Goal: Task Accomplishment & Management: Manage account settings

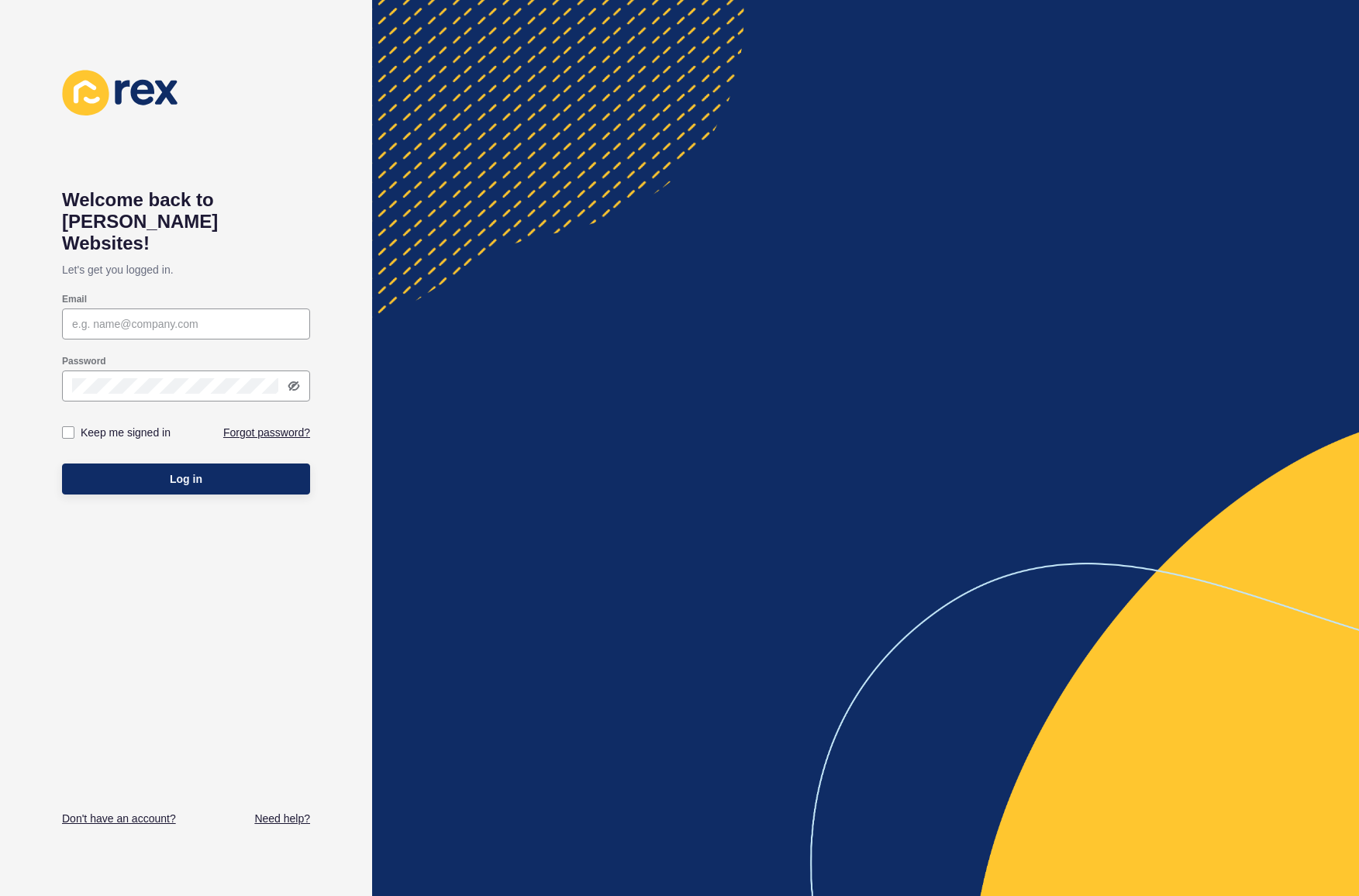
click at [245, 309] on div at bounding box center [185, 324] width 248 height 31
click at [269, 254] on p "Let's get you logged in." at bounding box center [185, 270] width 248 height 31
click at [242, 317] on input "Email" at bounding box center [186, 324] width 227 height 16
click at [256, 413] on div "Keep me signed in Forgot password?" at bounding box center [185, 431] width 248 height 46
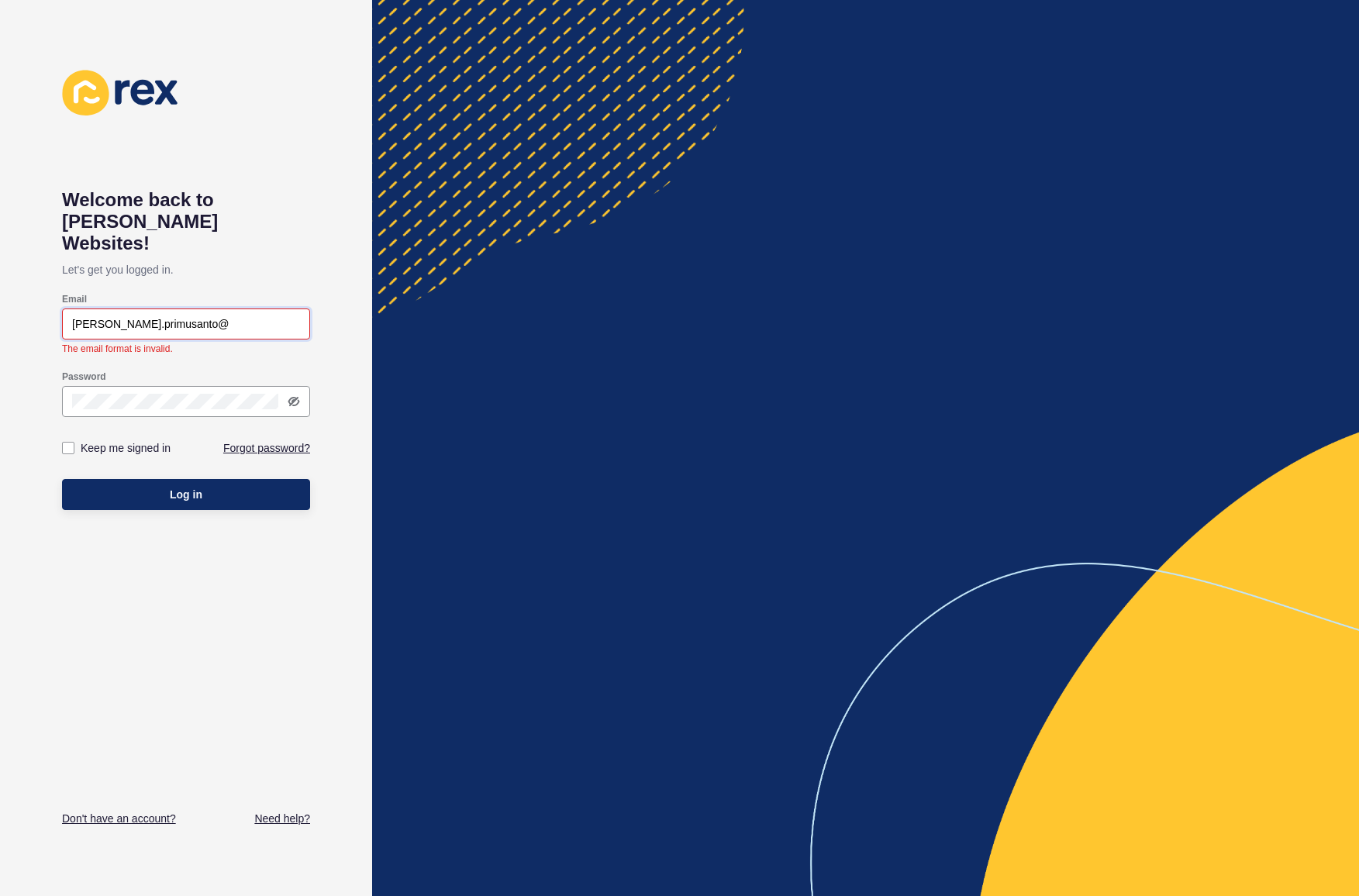
click at [231, 317] on input "robertus.primusanto@" at bounding box center [186, 324] width 227 height 16
type input "[EMAIL_ADDRESS][DOMAIN_NAME]"
click at [246, 427] on div "Keep me signed in Forgot password?" at bounding box center [185, 447] width 248 height 46
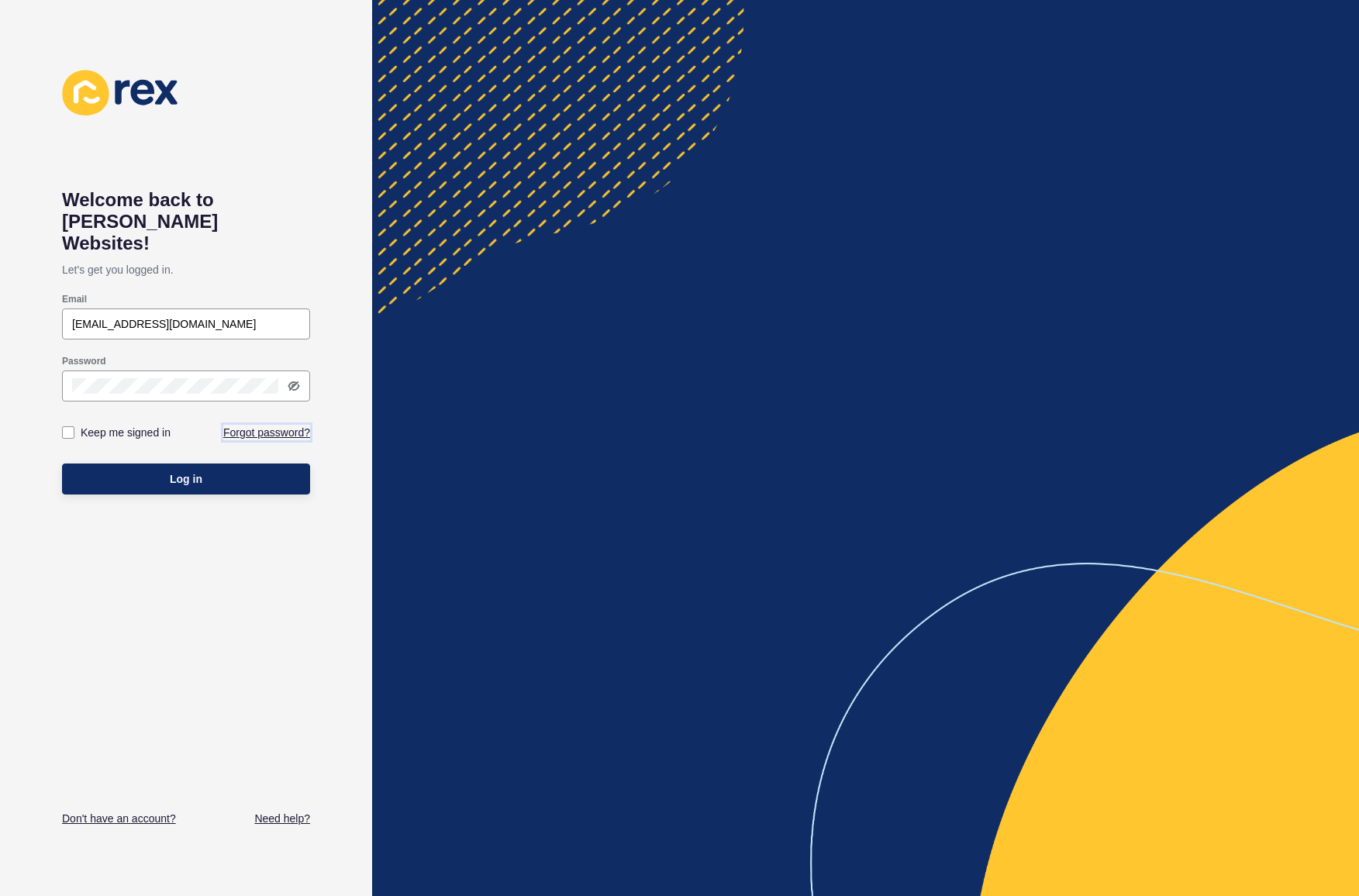
click at [260, 424] on link "Forgot password?" at bounding box center [267, 432] width 87 height 16
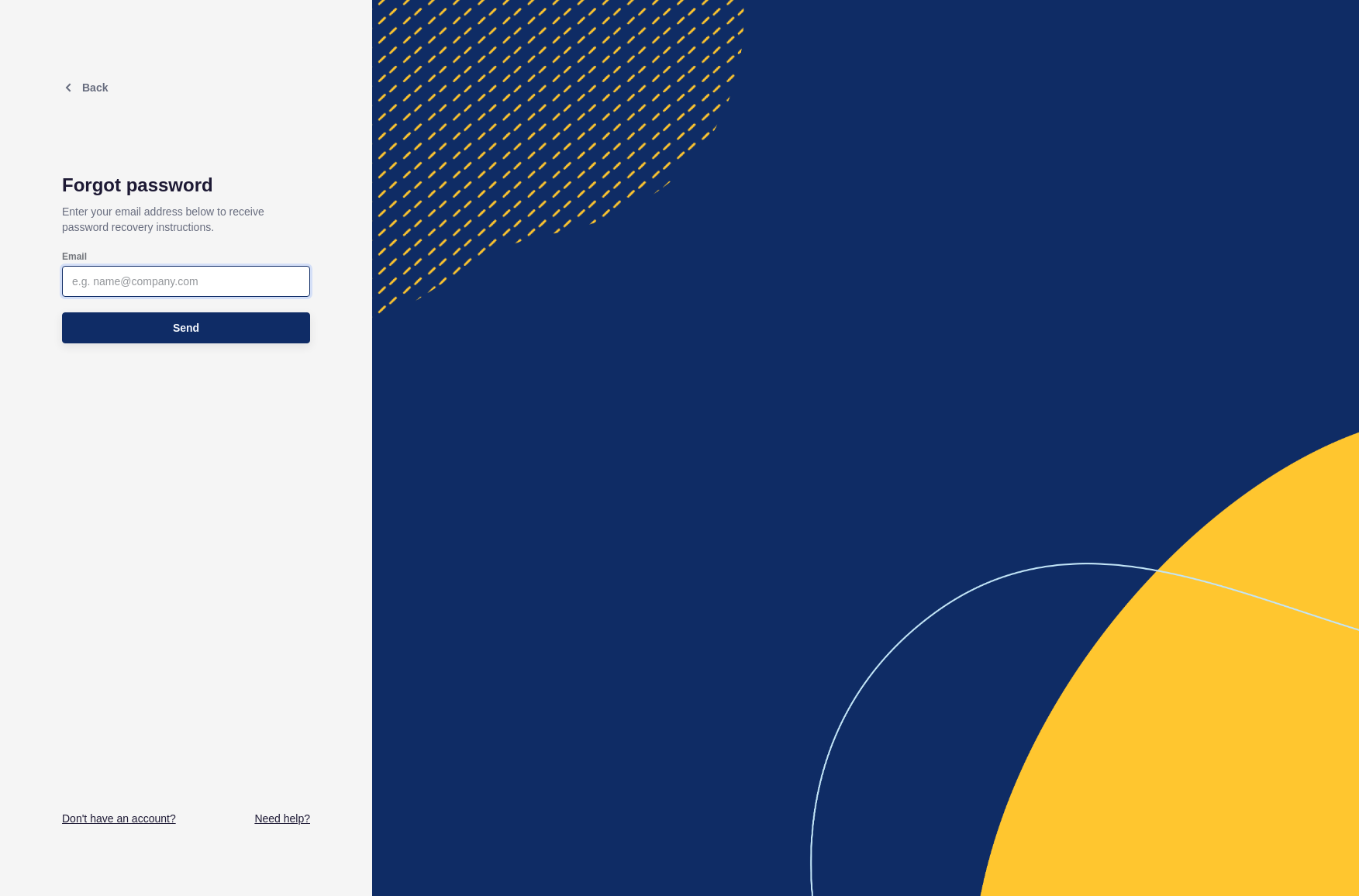
click at [201, 281] on input "Email" at bounding box center [186, 281] width 227 height 16
type input "[EMAIL_ADDRESS][DOMAIN_NAME]"
click at [191, 334] on span "Send" at bounding box center [185, 327] width 26 height 16
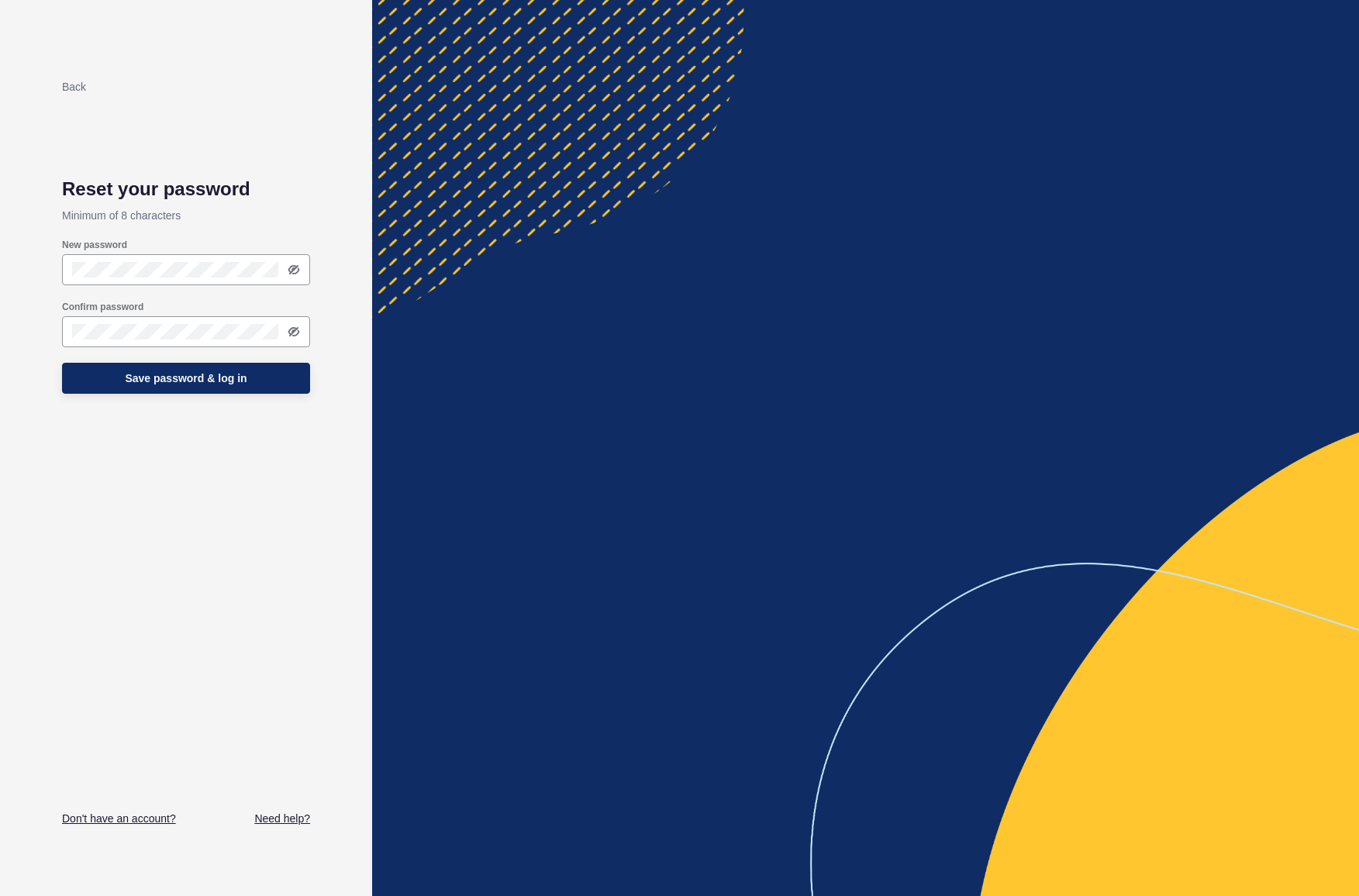
click at [90, 246] on label "New password" at bounding box center [94, 244] width 65 height 13
click at [126, 292] on div "New password" at bounding box center [185, 262] width 248 height 62
click at [132, 342] on div at bounding box center [185, 332] width 248 height 31
click at [41, 386] on div "Back Reset your password Minimum of 8 characters New password Confirm password …" at bounding box center [185, 448] width 372 height 896
click at [109, 374] on button "Save password & log in" at bounding box center [185, 378] width 248 height 31
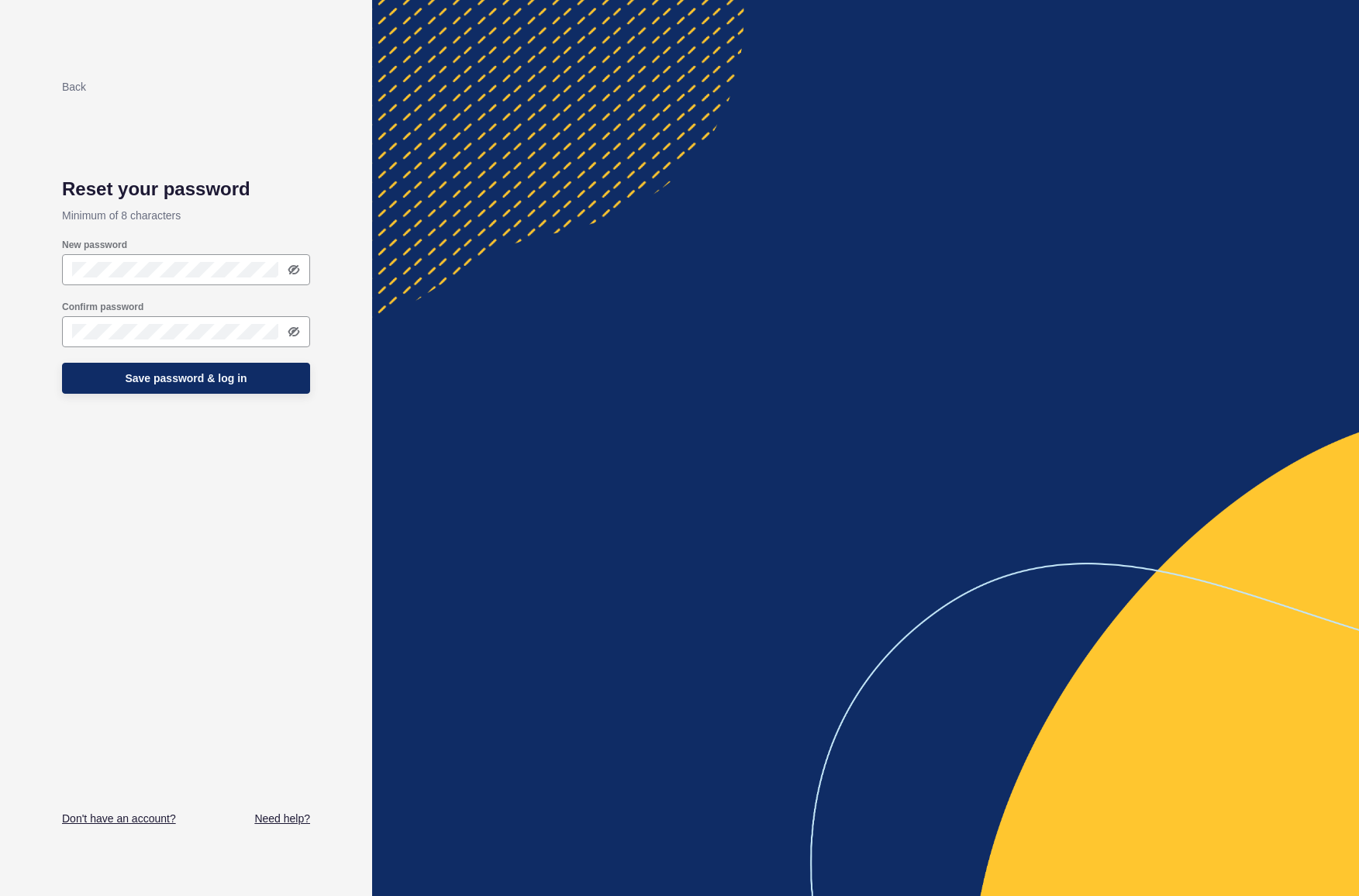
click at [96, 259] on div at bounding box center [185, 270] width 248 height 31
click at [30, 316] on div "Back Reset your password Minimum of 8 characters New password Confirm password …" at bounding box center [185, 448] width 372 height 896
click at [24, 420] on div "Back Reset your password Minimum of 8 characters New password Confirm password …" at bounding box center [185, 448] width 372 height 896
click at [92, 377] on button "Save password & log in" at bounding box center [185, 378] width 248 height 31
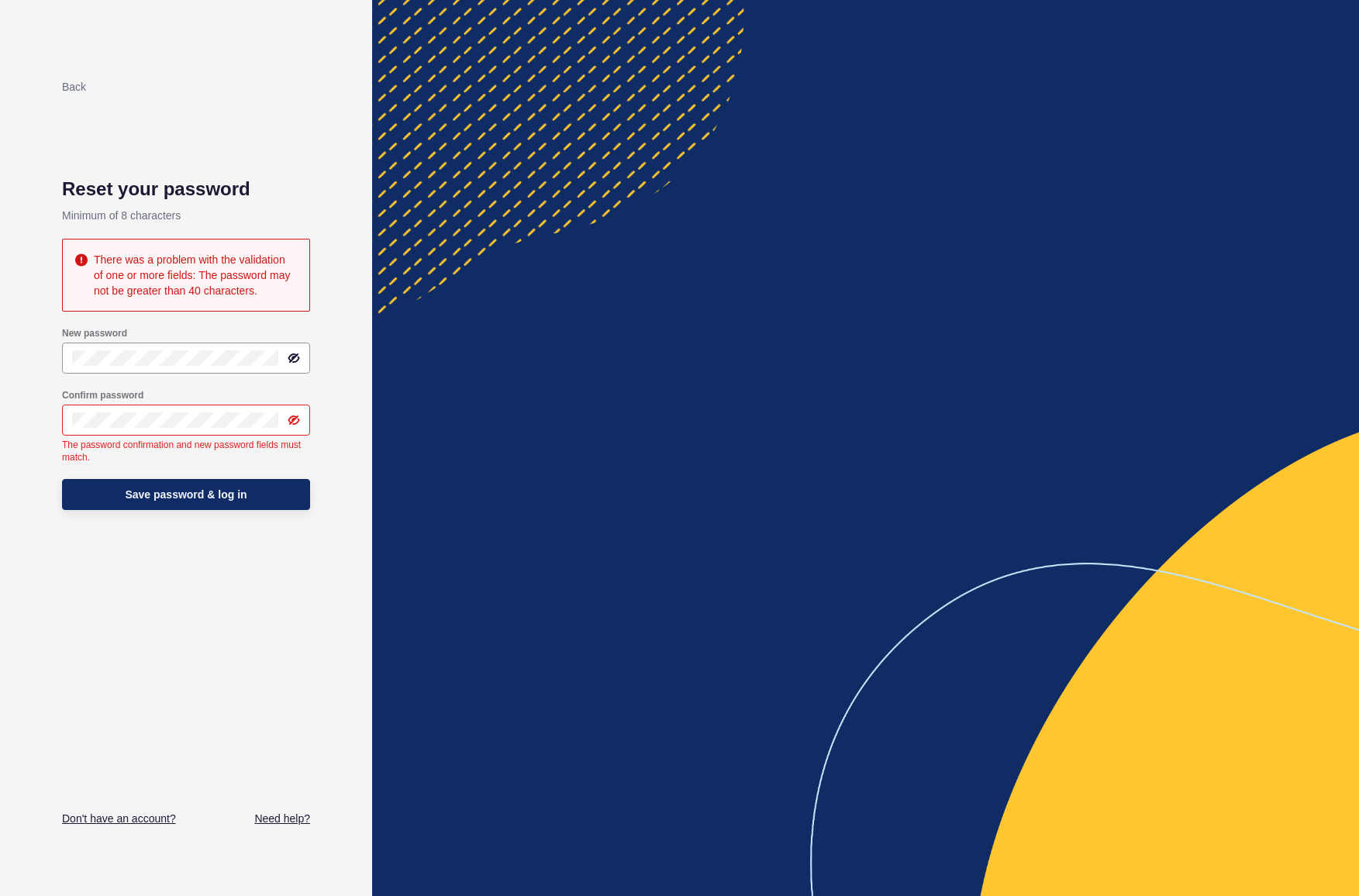
click at [41, 400] on div "Back Reset your password Minimum of 8 characters There was a problem with the v…" at bounding box center [185, 448] width 372 height 896
click at [24, 395] on div "Back Reset your password Minimum of 8 characters There was a problem with the v…" at bounding box center [185, 448] width 372 height 896
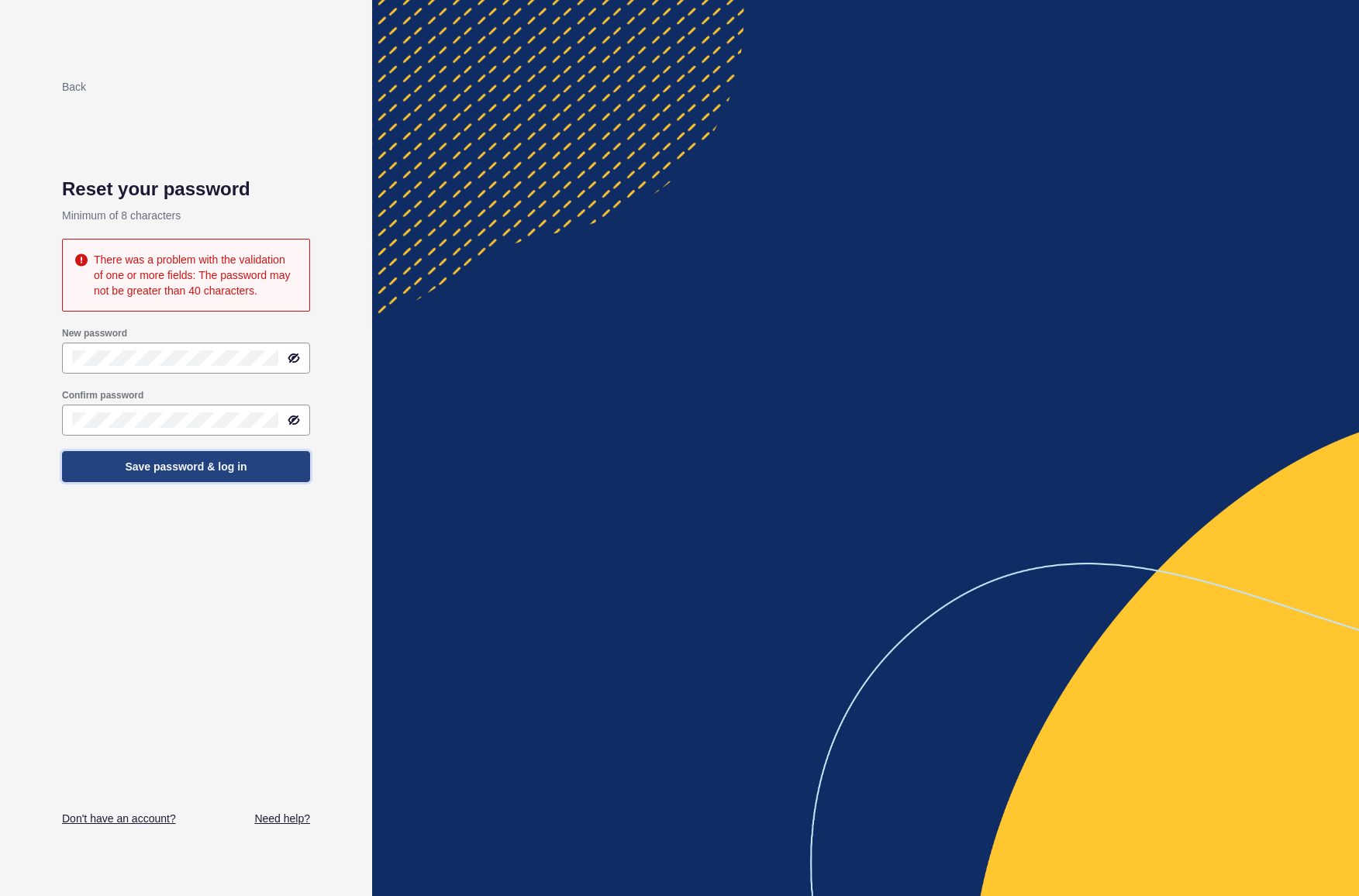
click at [98, 455] on button "Save password & log in" at bounding box center [185, 467] width 248 height 31
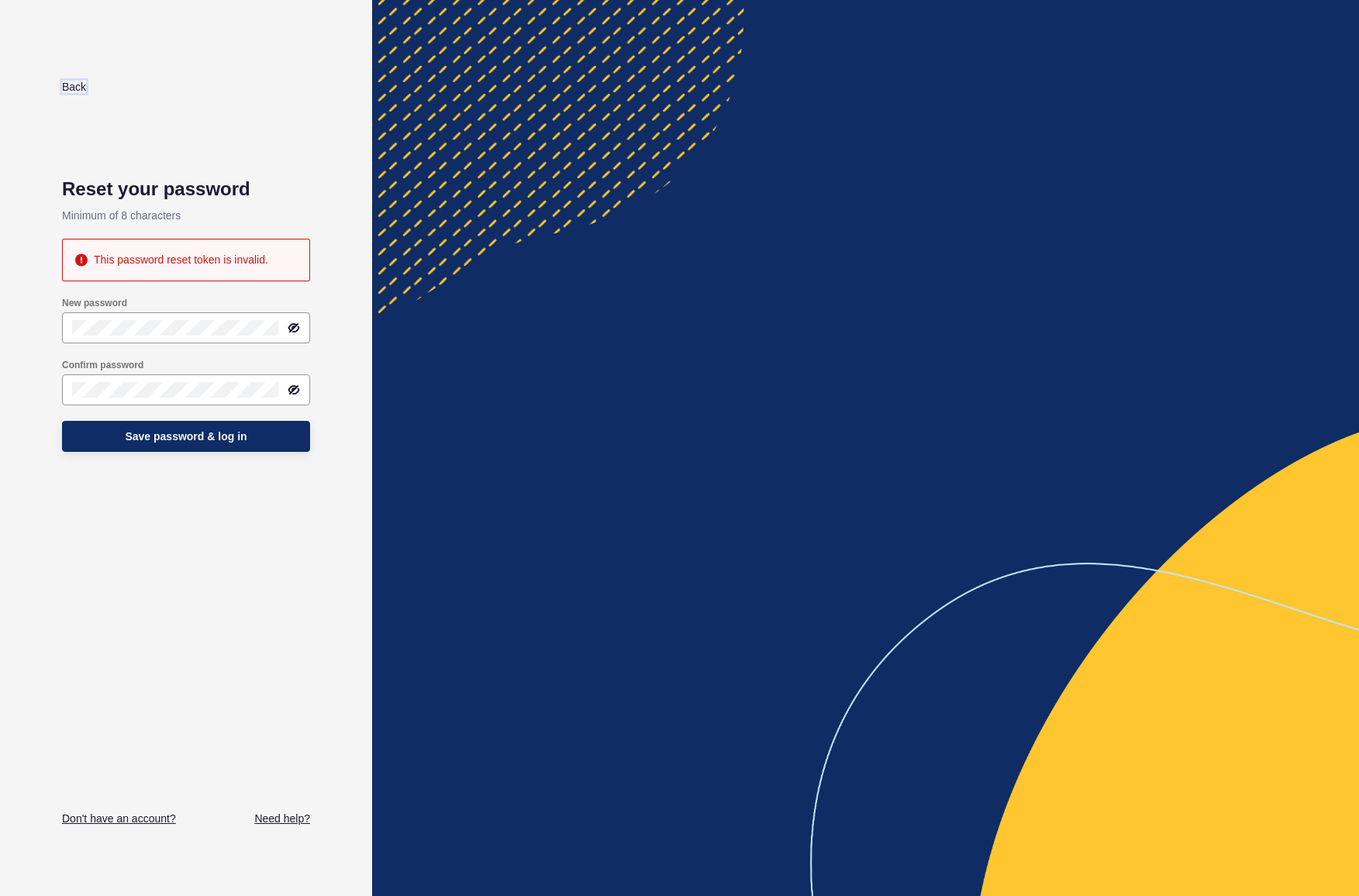
click at [70, 83] on link "Back" at bounding box center [74, 86] width 25 height 13
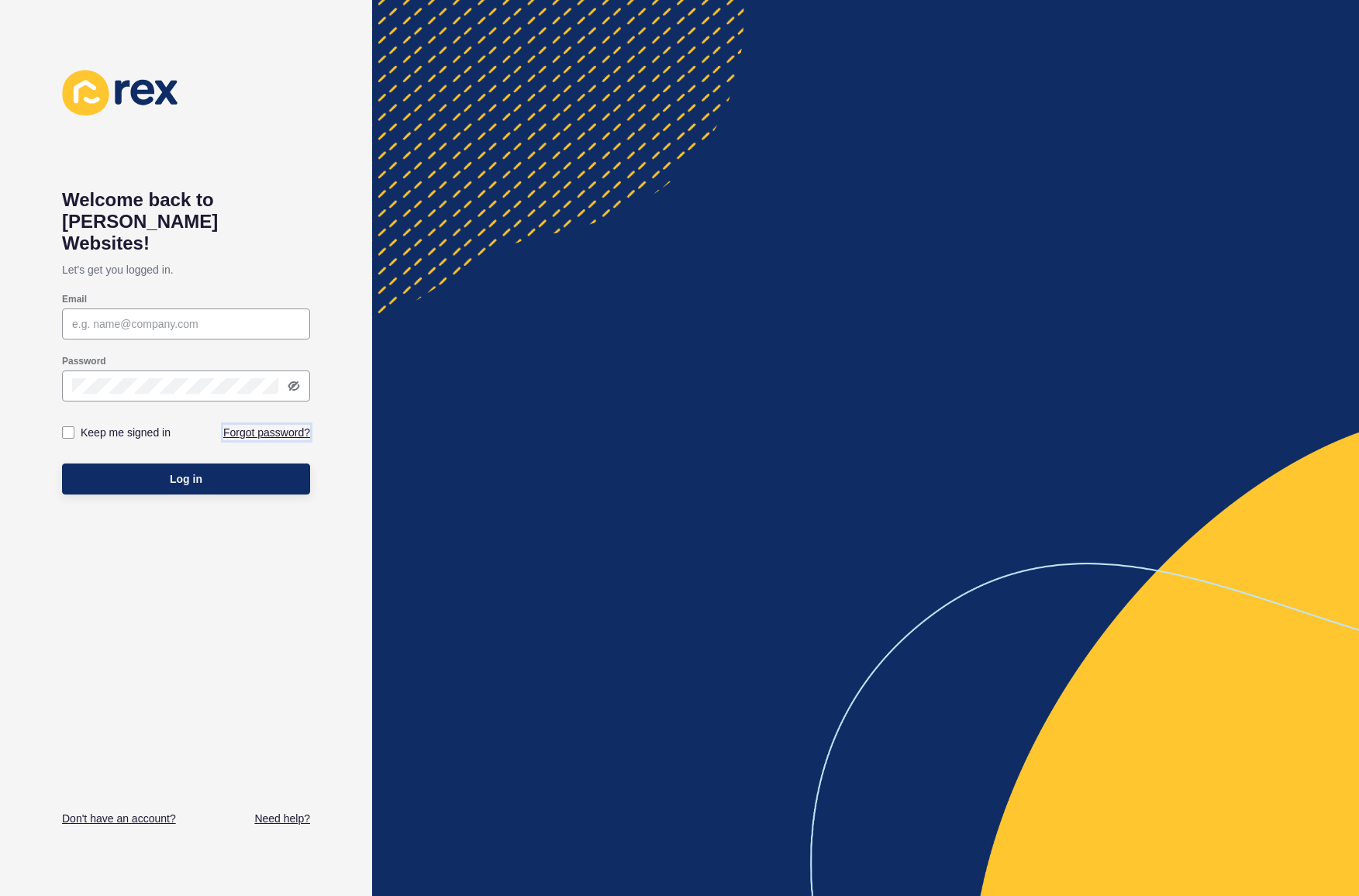
click at [270, 424] on link "Forgot password?" at bounding box center [267, 432] width 87 height 16
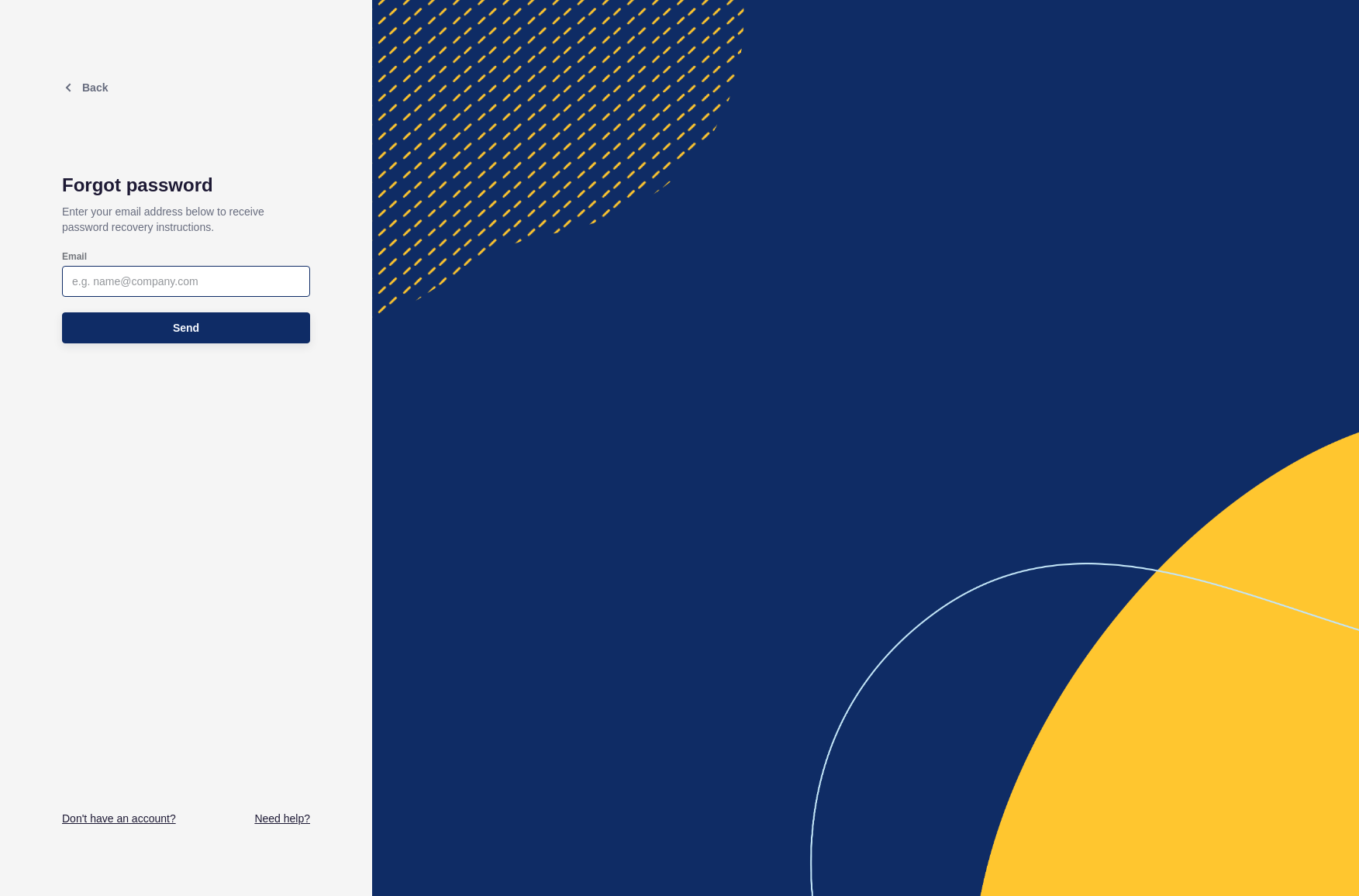
click at [206, 292] on div at bounding box center [185, 281] width 248 height 31
type input "robertus.primusanto@rexsoftware.com.au"
click at [205, 333] on button "Send" at bounding box center [185, 328] width 248 height 31
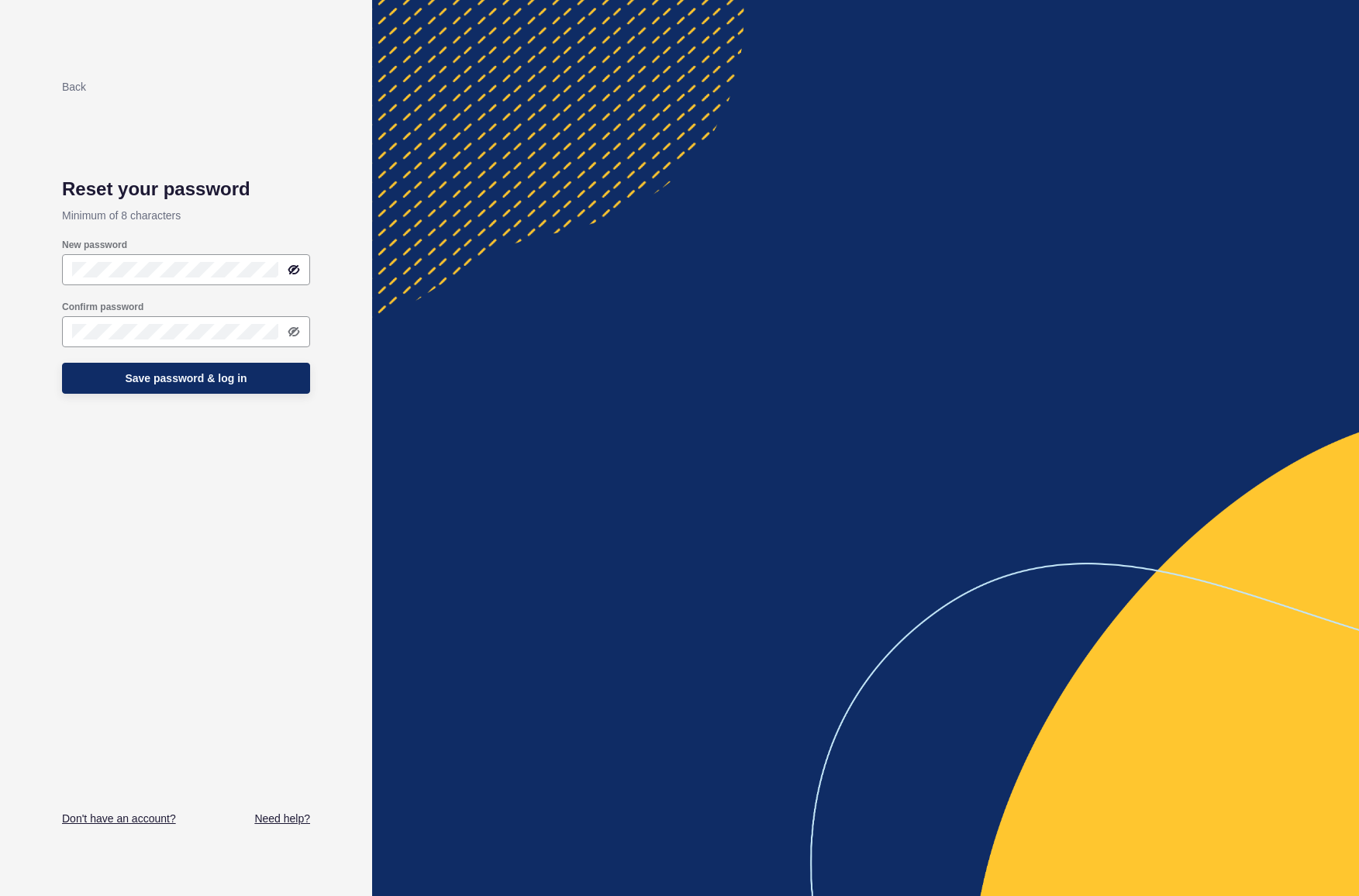
click at [94, 194] on h1 "Reset your password" at bounding box center [185, 189] width 248 height 22
click at [100, 322] on div at bounding box center [185, 332] width 248 height 31
click at [59, 247] on div "Back Reset your password Minimum of 8 characters New password Confirm password …" at bounding box center [185, 448] width 372 height 896
click at [123, 383] on button "Save password & log in" at bounding box center [185, 378] width 248 height 31
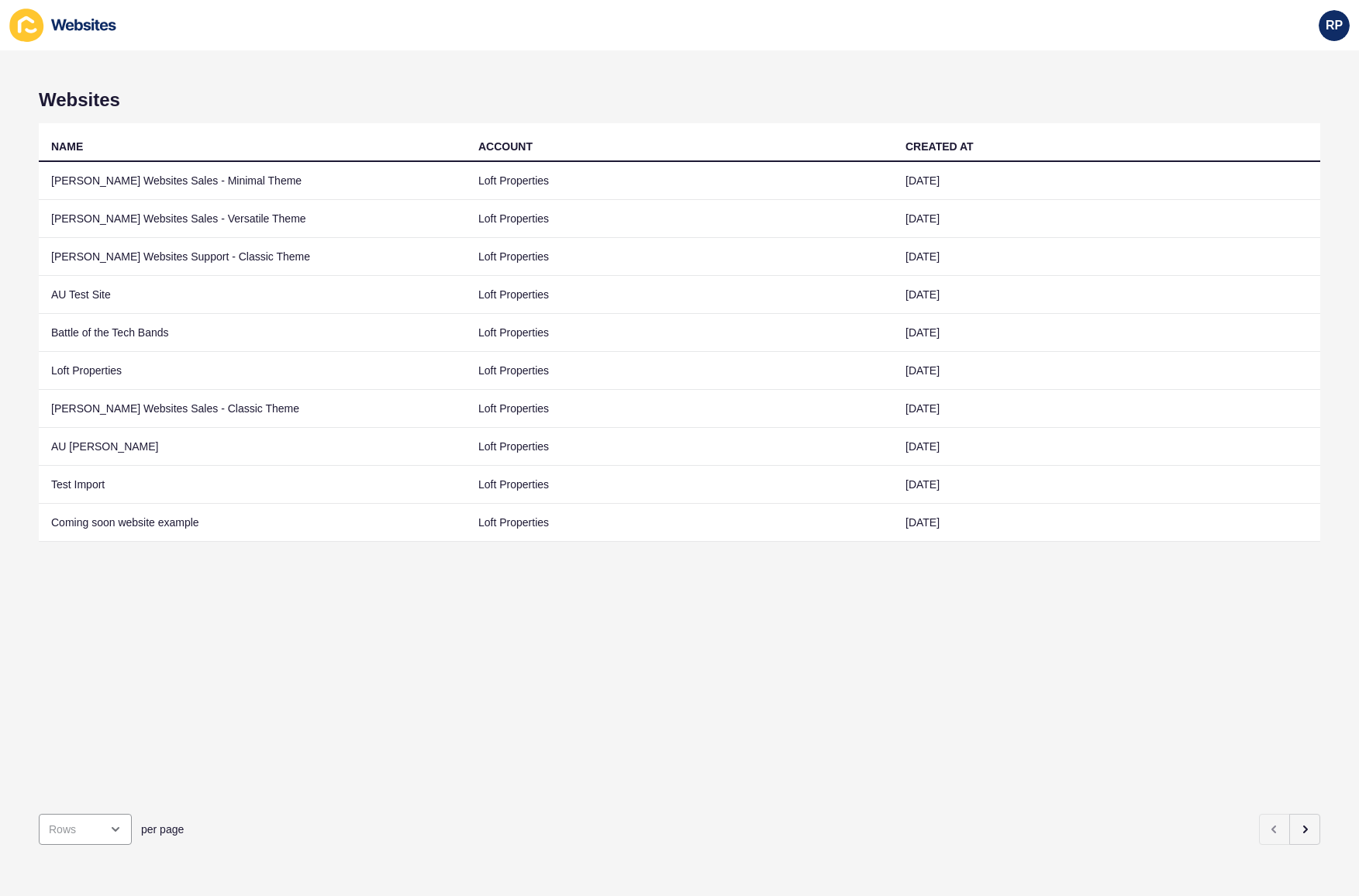
click at [973, 69] on div "Websites NAME ACCOUNT CREATED AT Rex Websites Sales - Minimal Theme Loft Proper…" at bounding box center [680, 473] width 1359 height 845
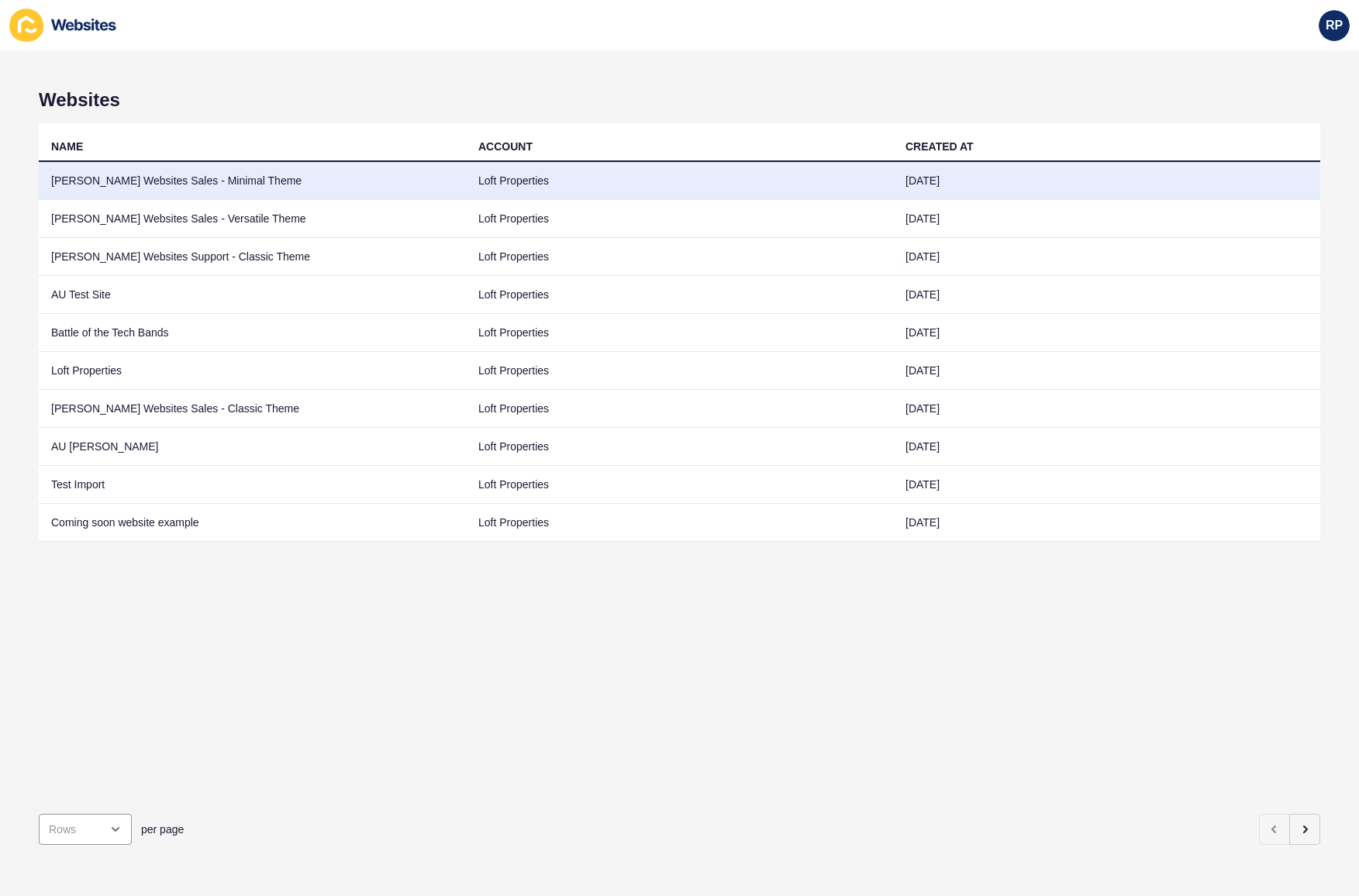
click at [241, 193] on td "[PERSON_NAME] Websites Sales - Minimal Theme" at bounding box center [253, 180] width 428 height 38
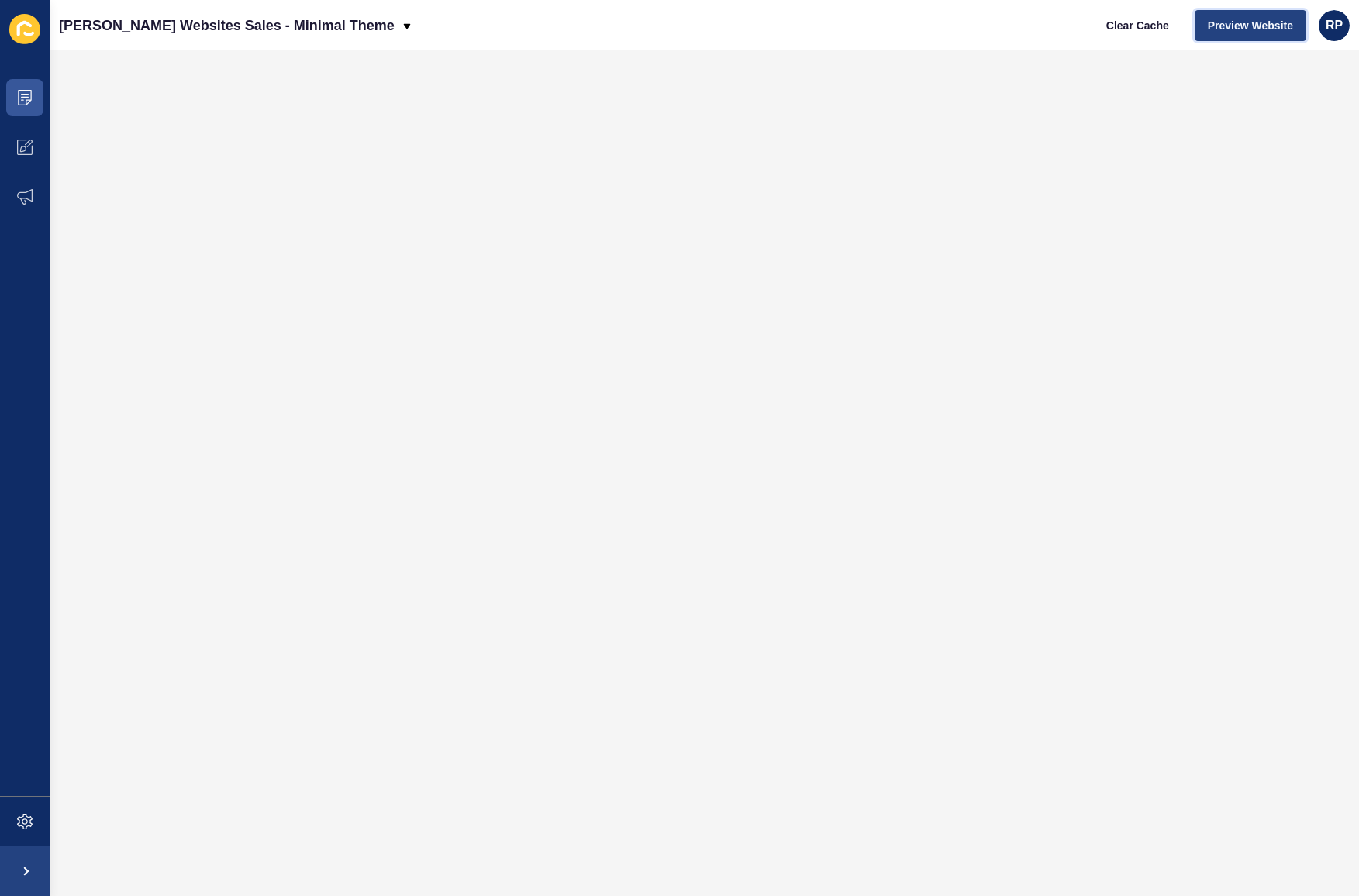
click at [1250, 35] on button "Preview Website" at bounding box center [1250, 25] width 112 height 31
click at [1230, 29] on span "Preview Website" at bounding box center [1250, 25] width 85 height 16
